Goal: Information Seeking & Learning: Find specific fact

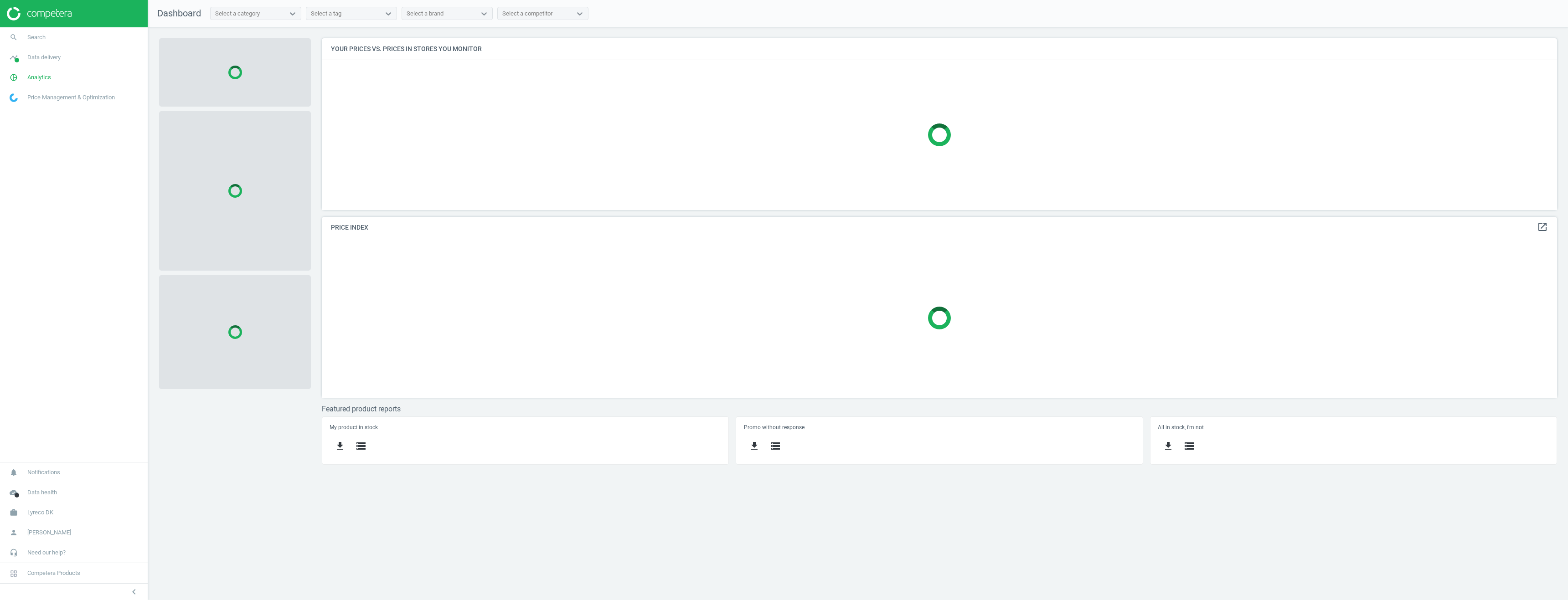
scroll to position [186, 1250]
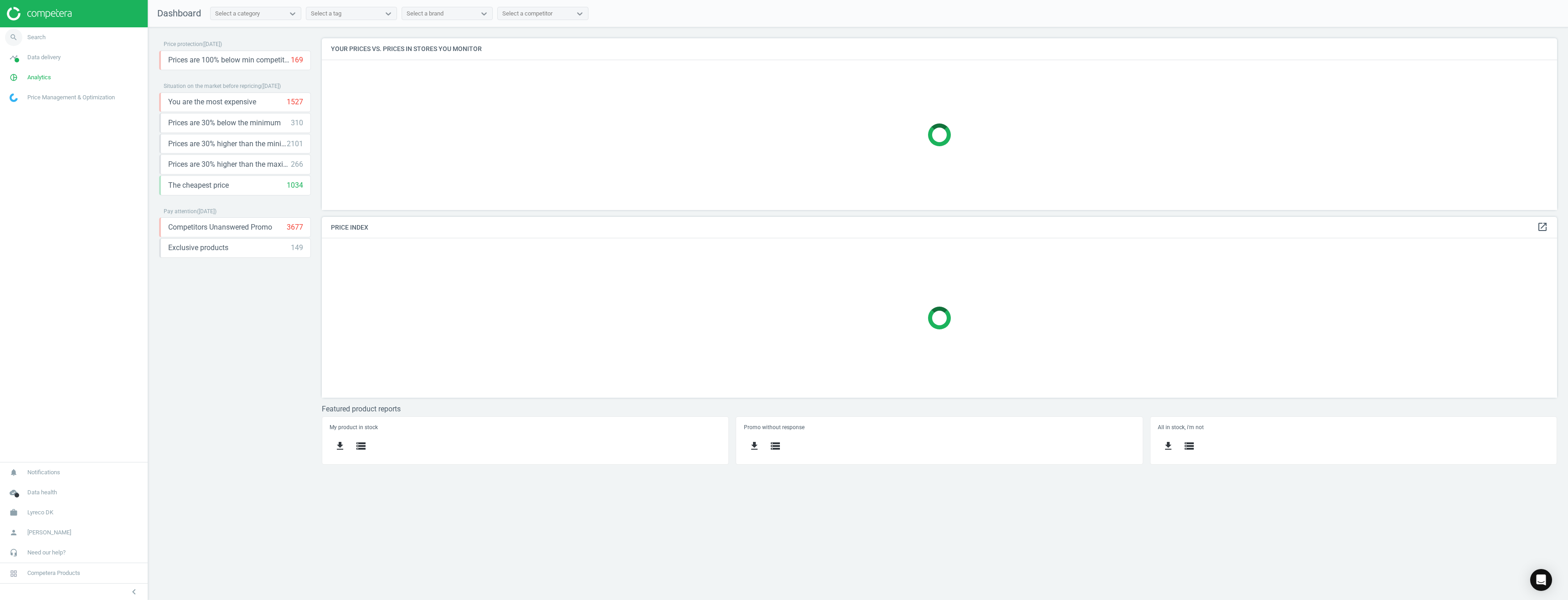
click at [37, 35] on span "Search" at bounding box center [37, 37] width 18 height 8
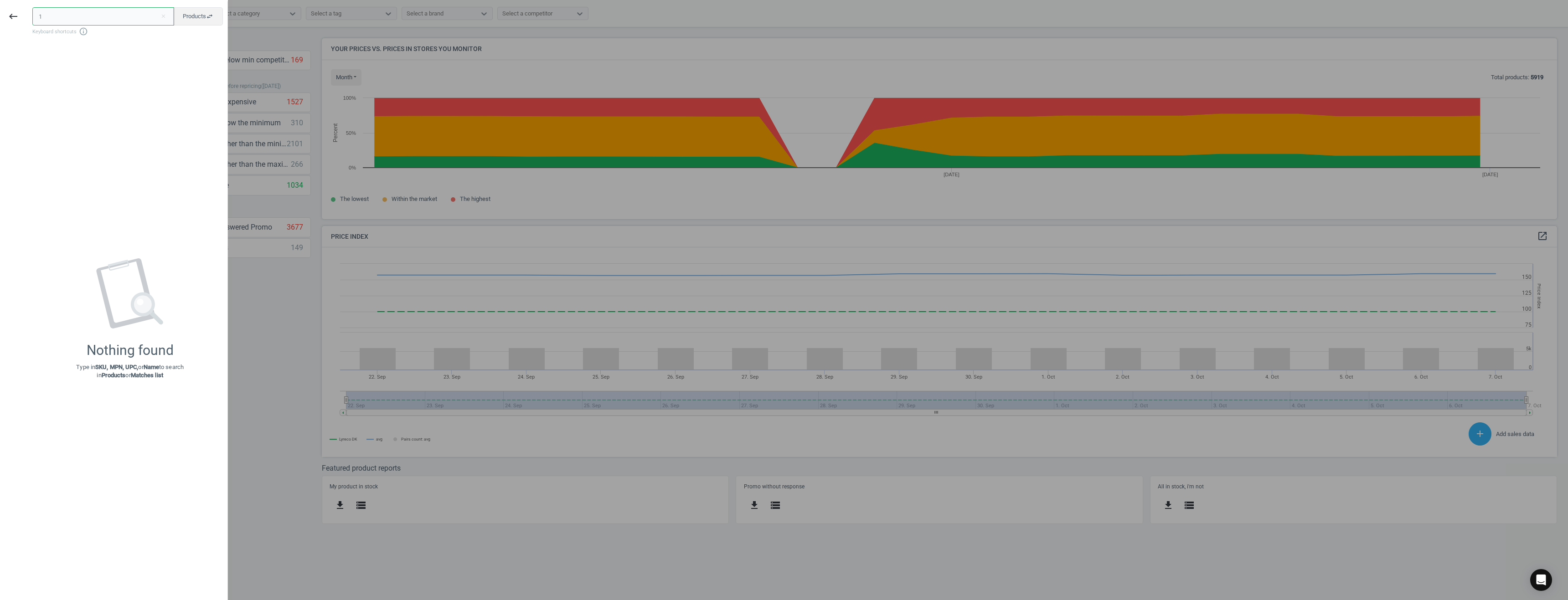
scroll to position [195, 1250]
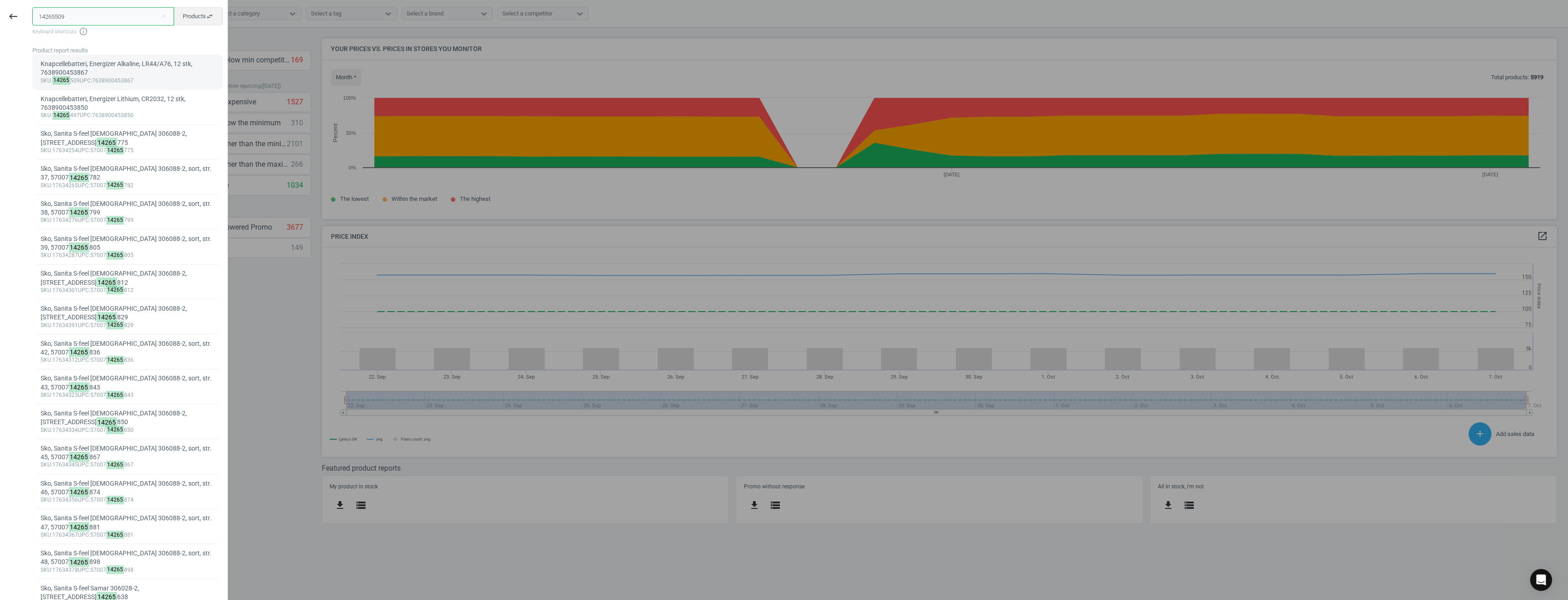
type input "14265509"
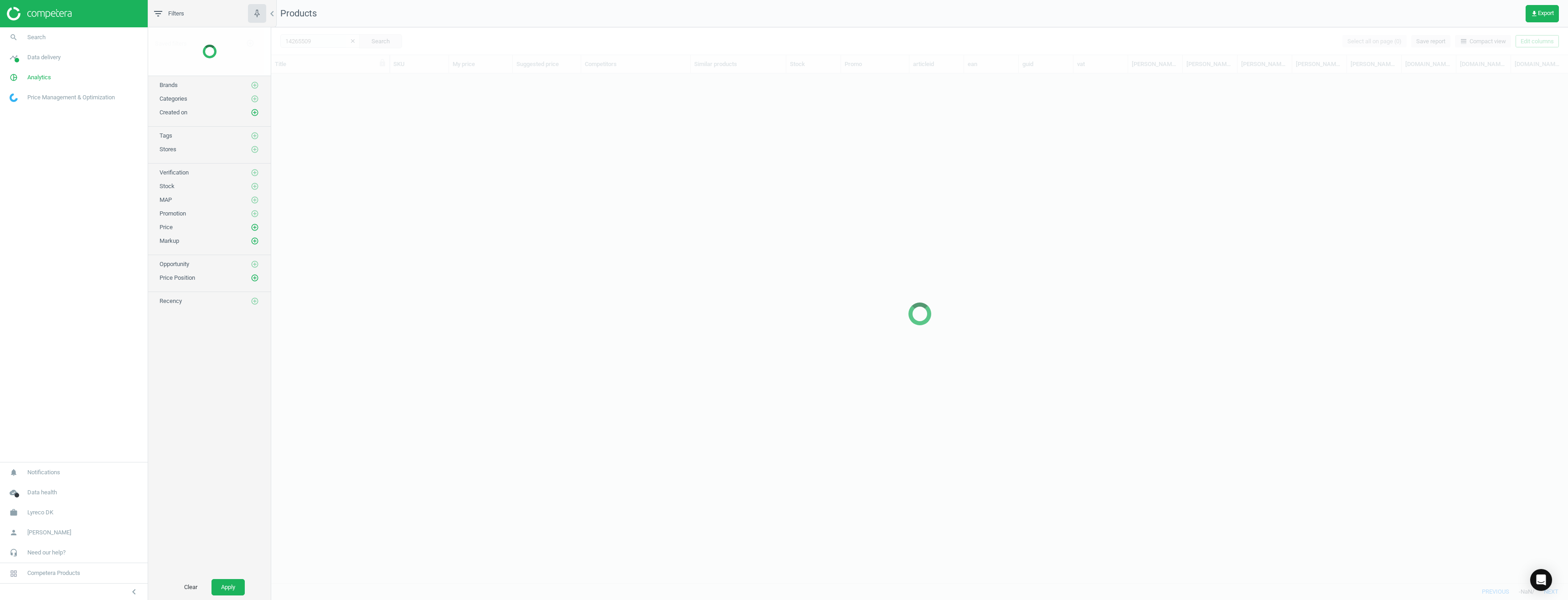
scroll to position [496, 1290]
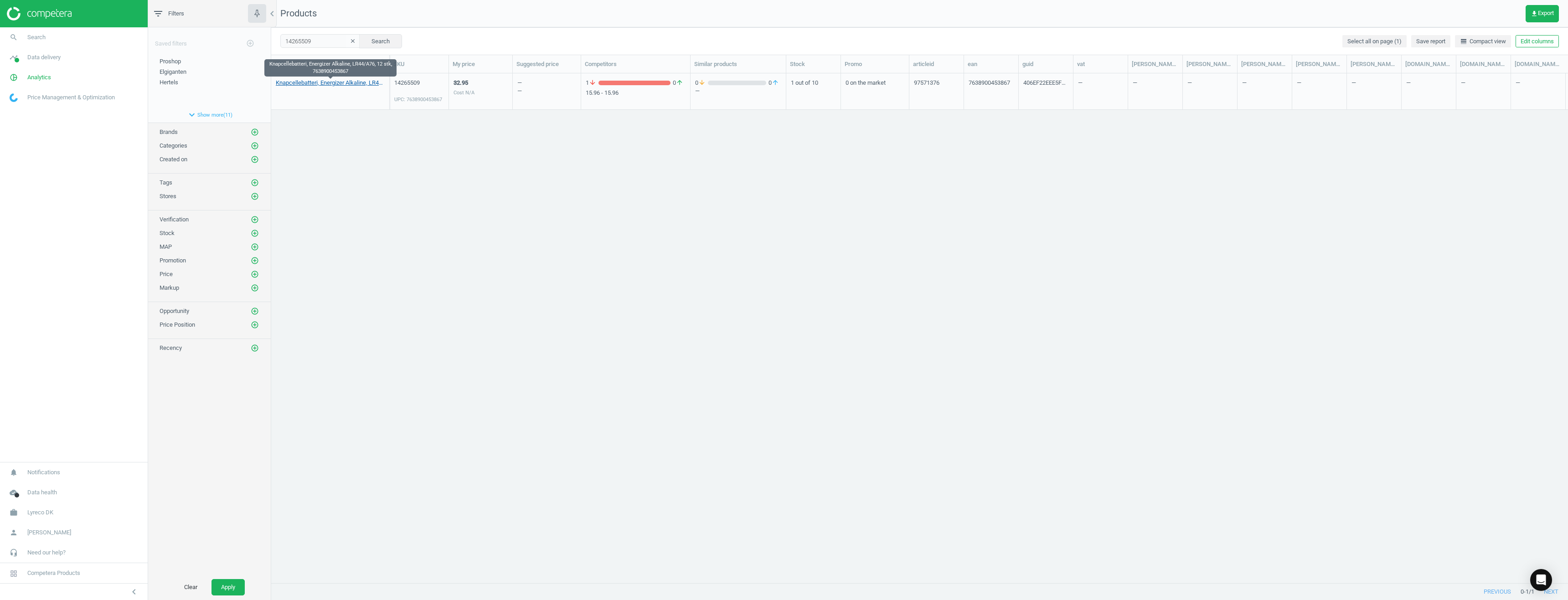
click at [338, 83] on link "Knapcellebatteri, Energizer Alkaline, LR44/A76, 12 stk, 7638900453867" at bounding box center [330, 83] width 109 height 8
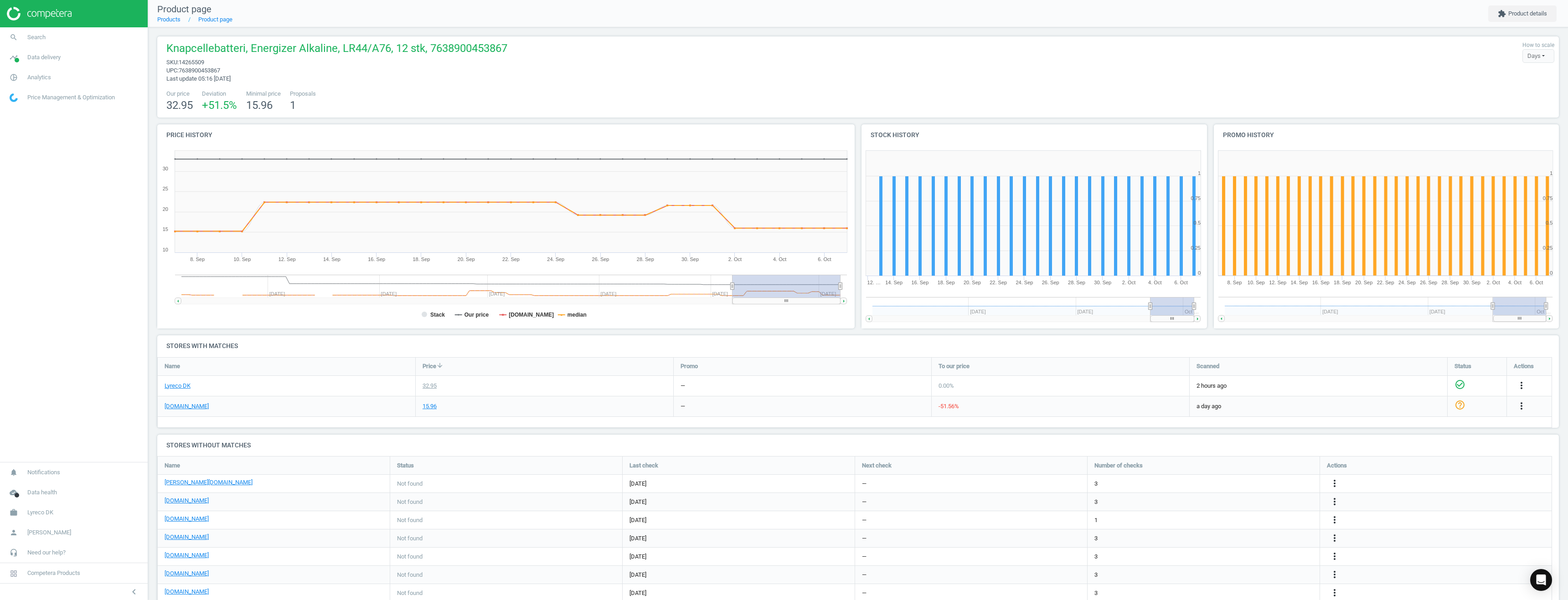
drag, startPoint x: 1137, startPoint y: 308, endPoint x: 1147, endPoint y: 319, distance: 14.9
click at [1147, 319] on g at bounding box center [1034, 309] width 335 height 25
drag, startPoint x: 1493, startPoint y: 305, endPoint x: 1487, endPoint y: 308, distance: 6.7
click at [1488, 308] on rect at bounding box center [1514, 306] width 54 height 18
click at [431, 406] on div "15.96" at bounding box center [429, 406] width 14 height 8
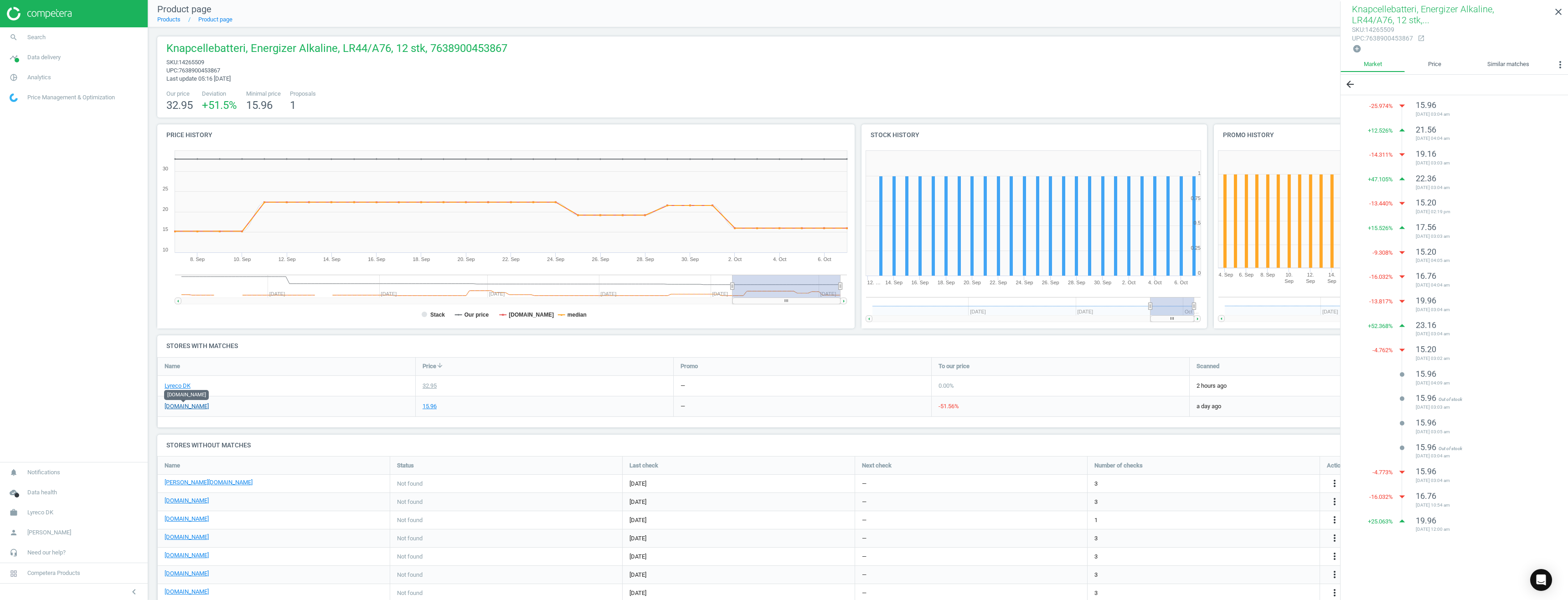
click at [186, 408] on link "[DOMAIN_NAME]" at bounding box center [186, 406] width 44 height 8
